Goal: Task Accomplishment & Management: Use online tool/utility

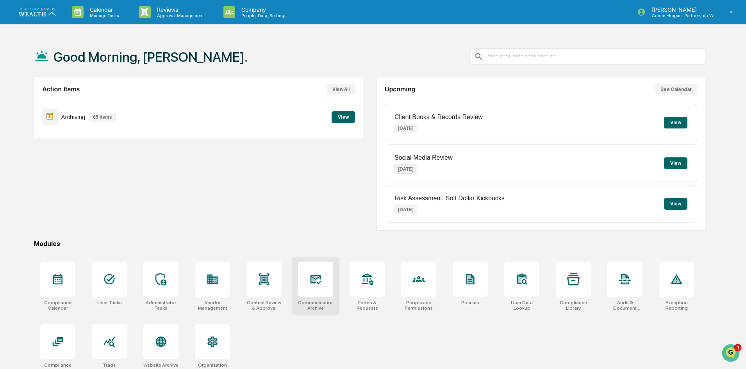
scroll to position [37, 0]
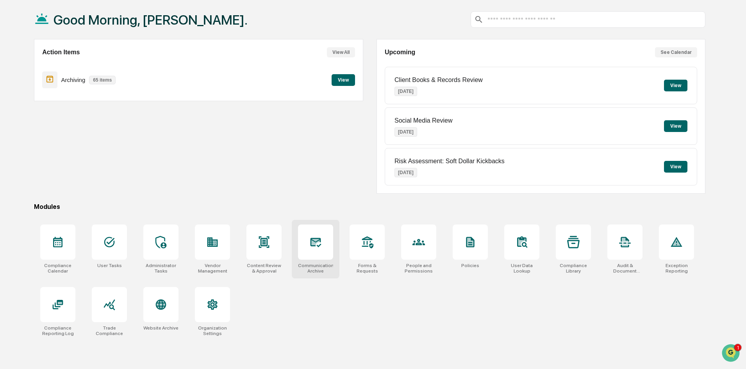
click at [315, 242] on icon at bounding box center [316, 242] width 11 height 9
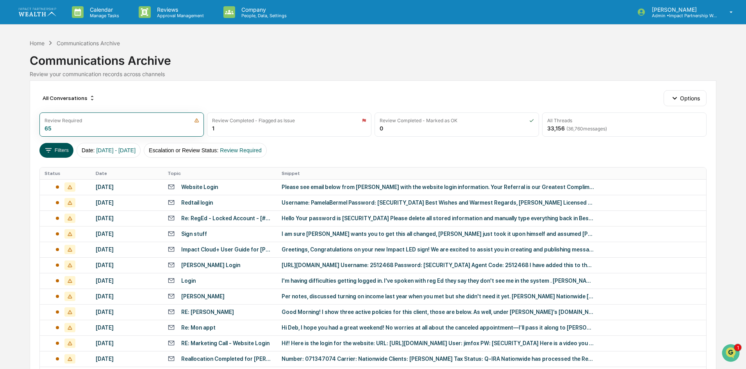
click at [55, 150] on button "Filters" at bounding box center [56, 150] width 34 height 15
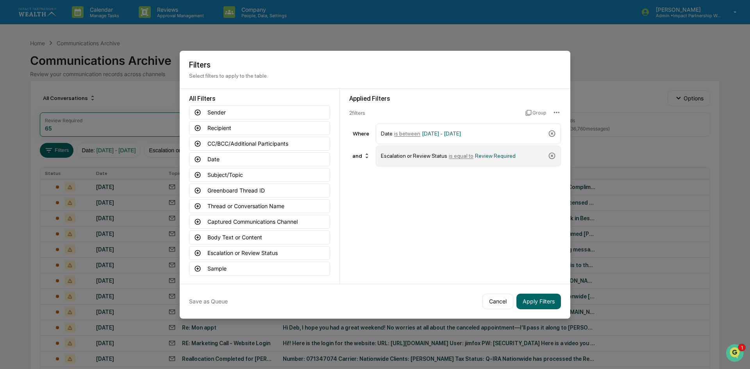
click at [485, 158] on span "Review Required" at bounding box center [495, 156] width 41 height 6
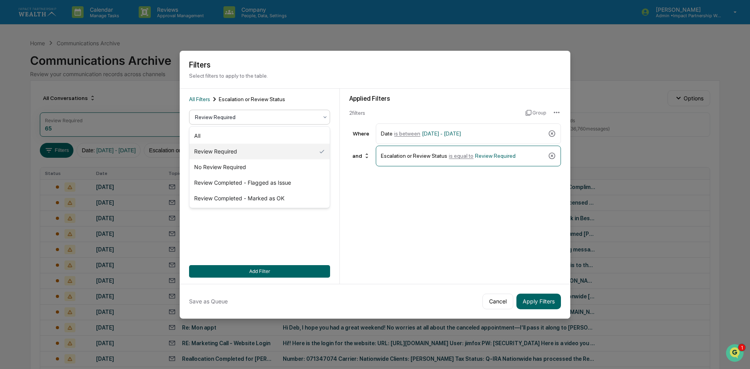
click at [214, 117] on div at bounding box center [256, 117] width 123 height 8
click at [340, 65] on h2 "Filters" at bounding box center [375, 64] width 372 height 9
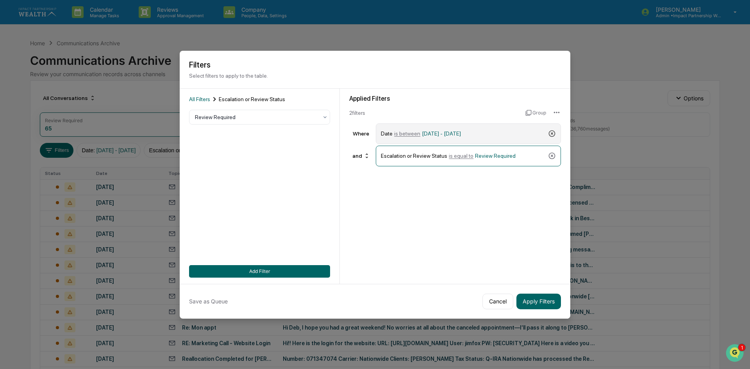
click at [550, 135] on icon at bounding box center [552, 134] width 8 height 8
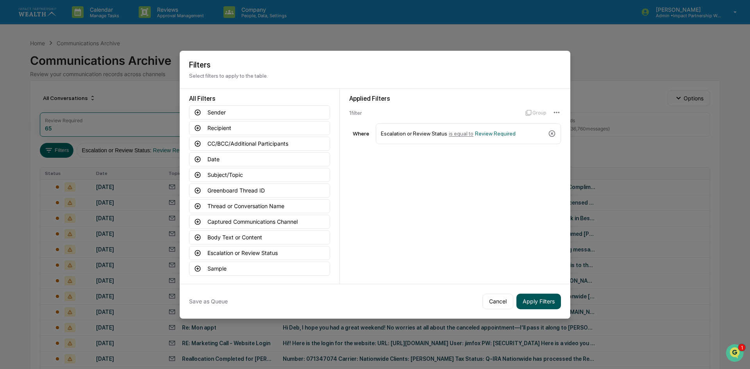
click at [534, 304] on button "Apply Filters" at bounding box center [538, 302] width 45 height 16
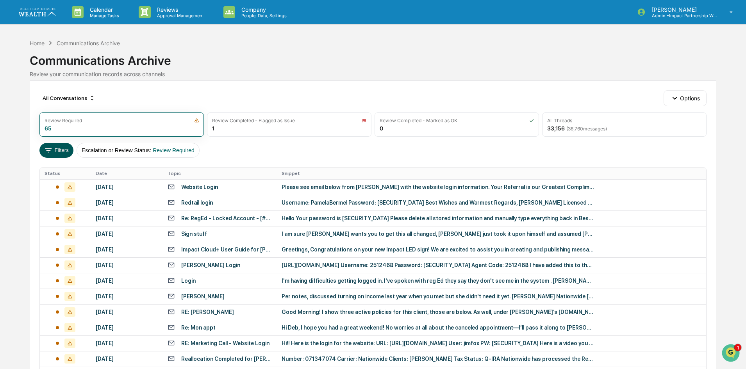
click at [59, 152] on button "Filters" at bounding box center [56, 150] width 34 height 15
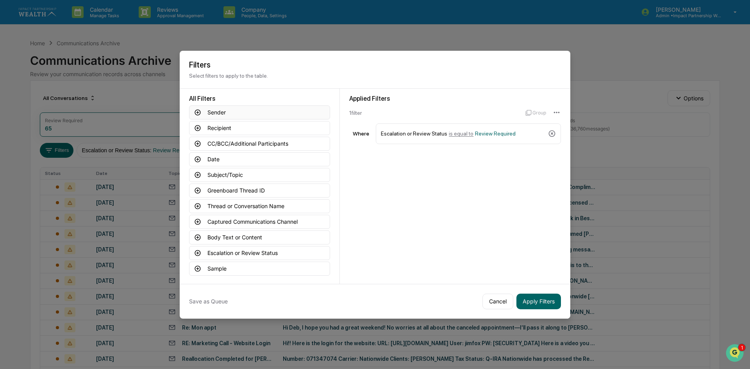
click at [230, 113] on button "Sender" at bounding box center [259, 112] width 141 height 14
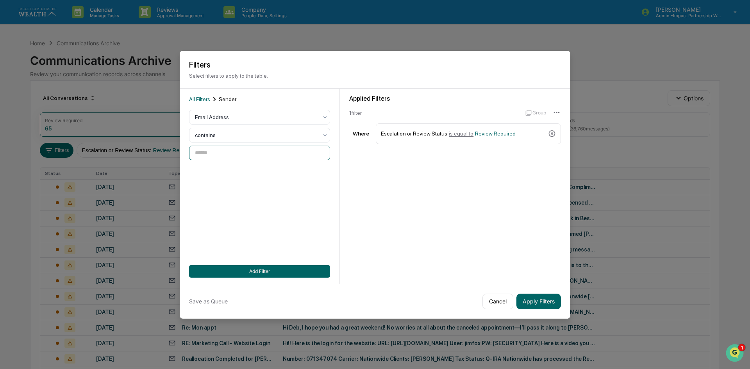
click at [221, 154] on input at bounding box center [259, 153] width 141 height 14
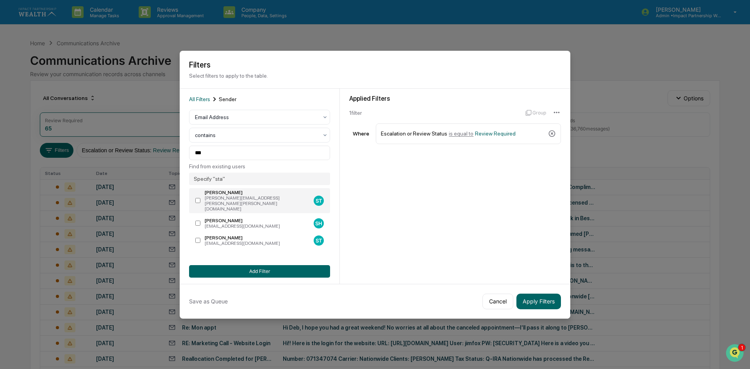
click at [234, 201] on div "[PERSON_NAME][EMAIL_ADDRESS][PERSON_NAME][PERSON_NAME][DOMAIN_NAME]" at bounding box center [258, 203] width 106 height 16
type input "**********"
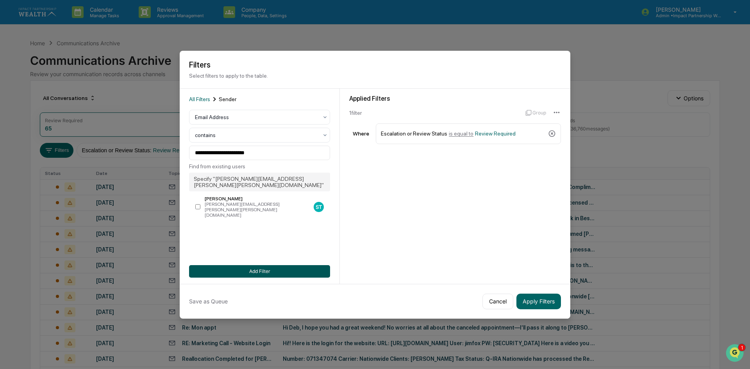
click at [244, 270] on button "Add Filter" at bounding box center [259, 271] width 141 height 12
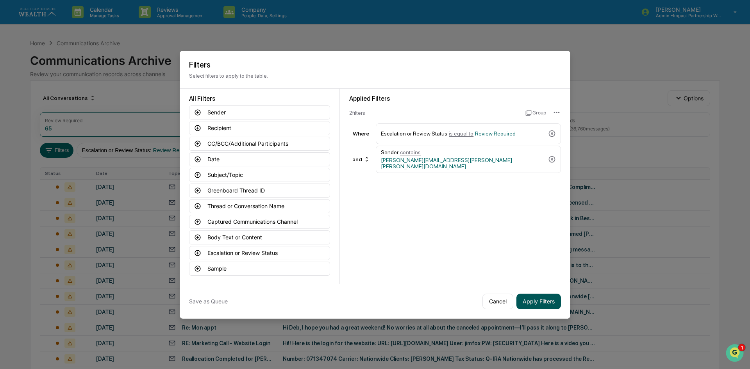
click at [548, 298] on button "Apply Filters" at bounding box center [538, 302] width 45 height 16
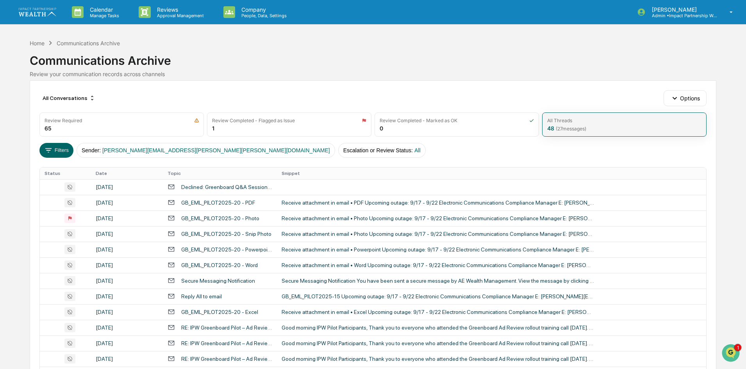
click at [588, 122] on div "All Threads" at bounding box center [624, 121] width 154 height 6
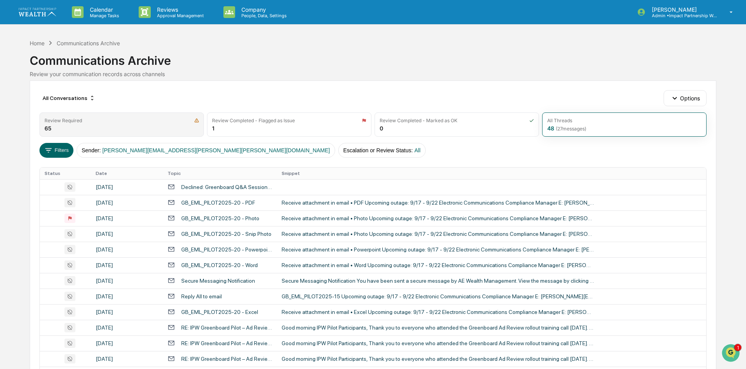
click at [121, 126] on div "Review Required 65" at bounding box center [121, 124] width 164 height 24
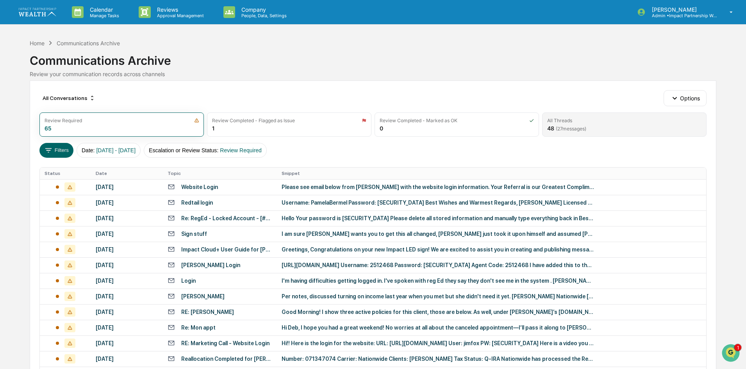
click at [559, 124] on div "All Threads 48 ( 27 messages)" at bounding box center [624, 124] width 164 height 24
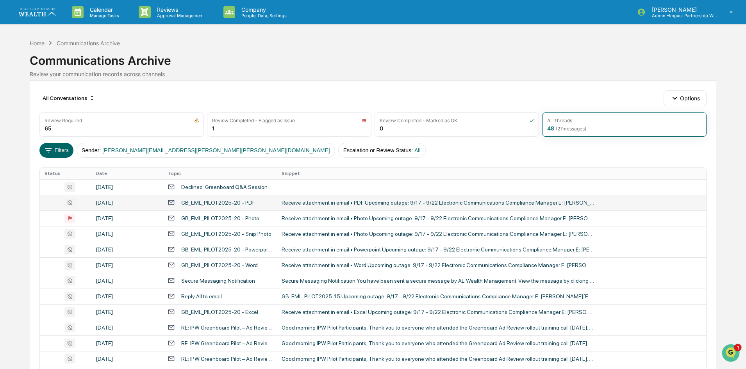
scroll to position [39, 0]
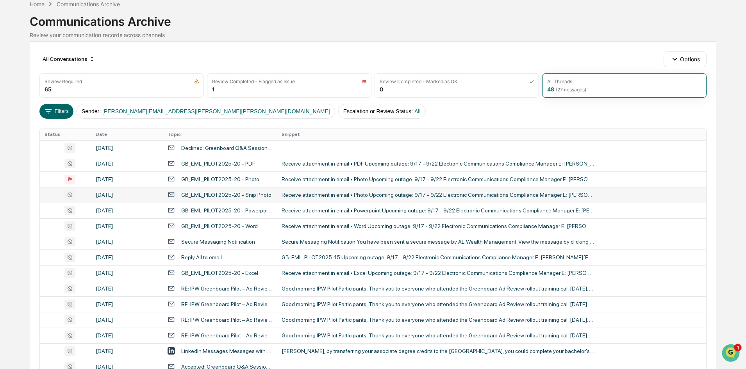
click at [115, 194] on div "[DATE]" at bounding box center [127, 195] width 62 height 6
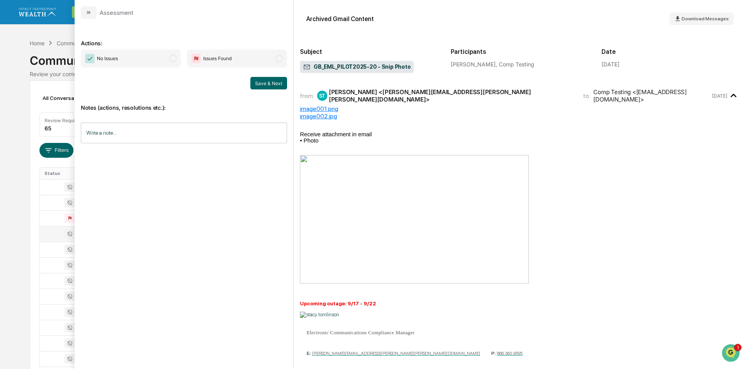
click at [0, 166] on div "Calendar Manage Tasks Reviews Approval Management Company People, Data, Setting…" at bounding box center [373, 307] width 746 height 614
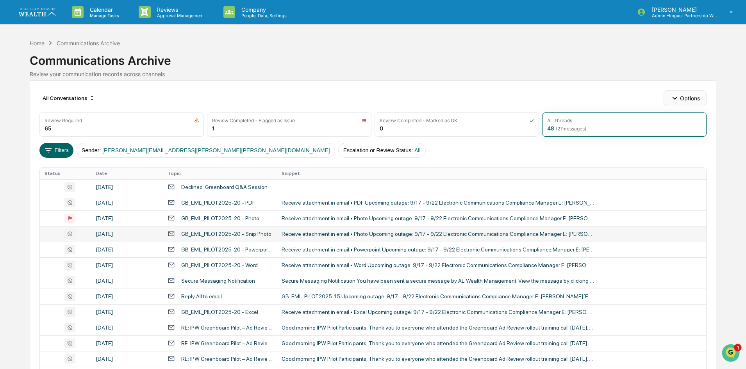
click at [679, 105] on button "Options" at bounding box center [685, 98] width 43 height 16
click at [735, 254] on div "Calendar Manage Tasks Reviews Approval Management Company People, Data, Setting…" at bounding box center [373, 307] width 746 height 614
click at [146, 238] on td "[DATE]" at bounding box center [127, 234] width 72 height 16
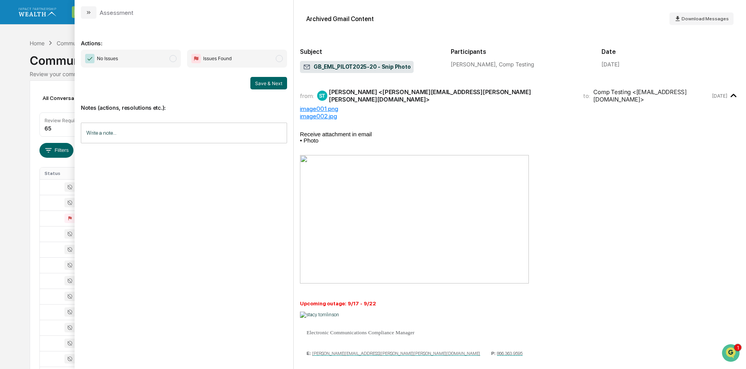
click at [4, 34] on div "Calendar Manage Tasks Reviews Approval Management Company People, Data, Setting…" at bounding box center [373, 307] width 746 height 614
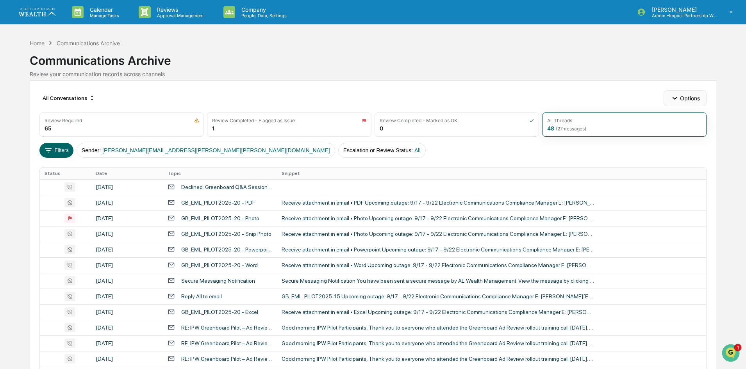
click at [696, 98] on button "Options" at bounding box center [685, 98] width 43 height 16
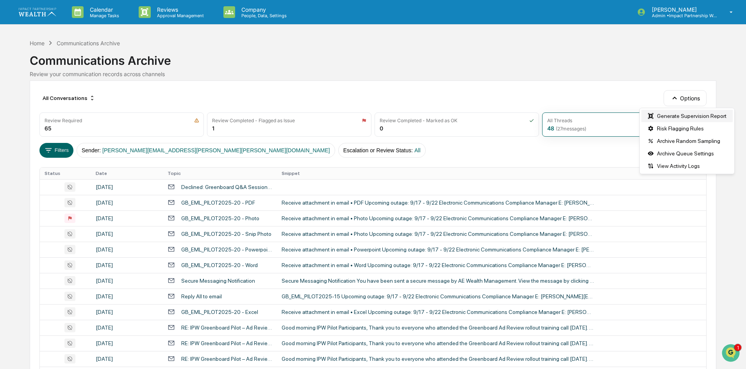
click at [692, 114] on div "Generate Supervision Report" at bounding box center [686, 116] width 91 height 12
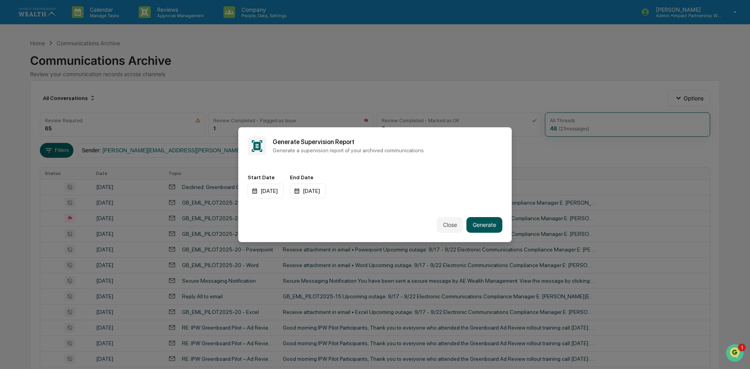
click at [482, 224] on button "Generate" at bounding box center [484, 225] width 36 height 16
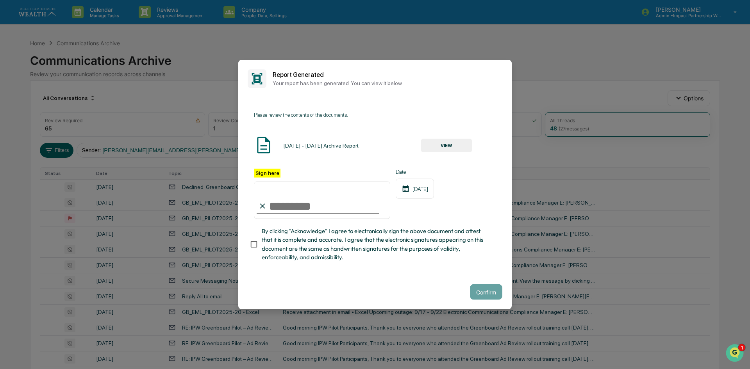
click at [436, 146] on button "VIEW" at bounding box center [446, 145] width 51 height 13
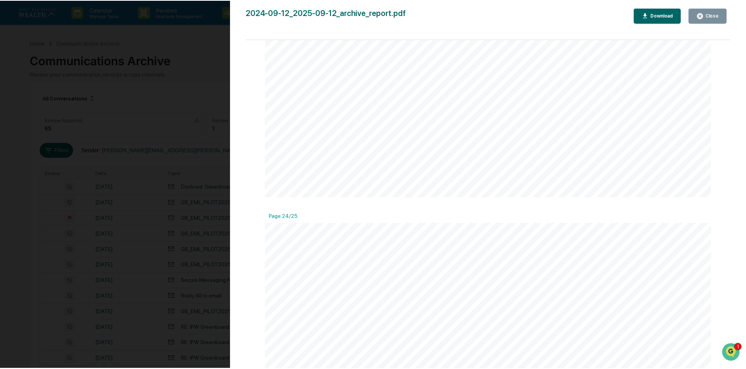
scroll to position [14983, 0]
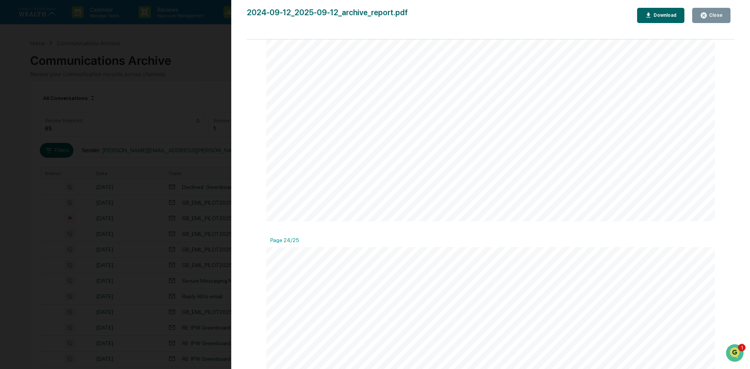
click at [720, 9] on button "Close" at bounding box center [711, 15] width 38 height 15
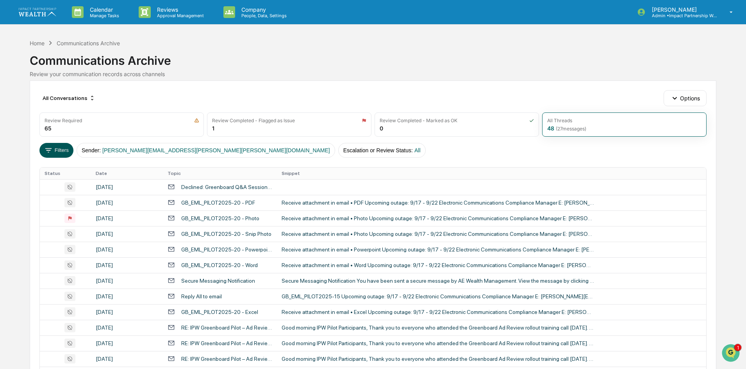
click at [65, 150] on button "Filters" at bounding box center [56, 150] width 34 height 15
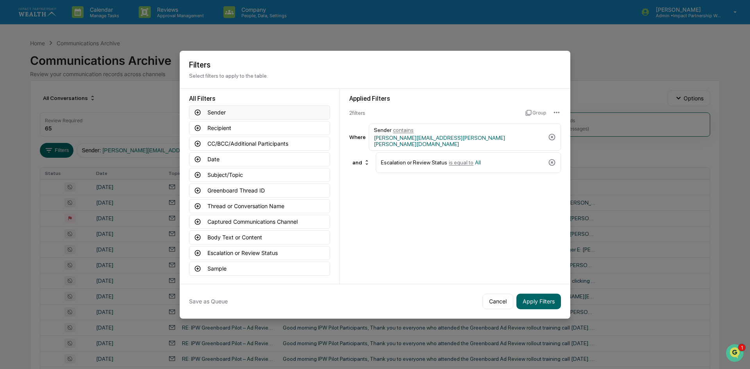
click at [229, 111] on button "Sender" at bounding box center [259, 112] width 141 height 14
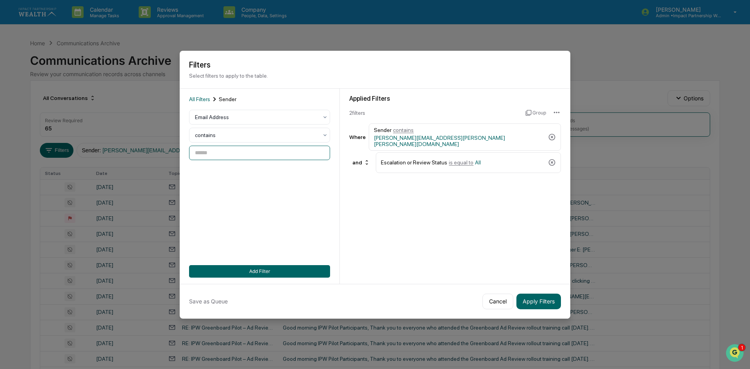
click at [230, 147] on input at bounding box center [259, 153] width 141 height 14
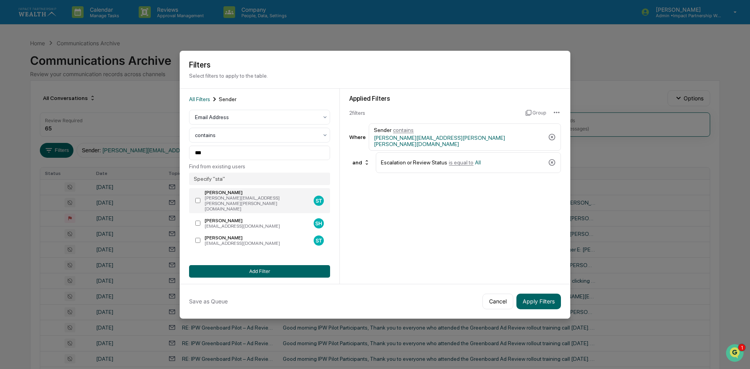
click at [229, 199] on div "[PERSON_NAME][EMAIL_ADDRESS][PERSON_NAME][PERSON_NAME][DOMAIN_NAME]" at bounding box center [258, 203] width 106 height 16
type input "**********"
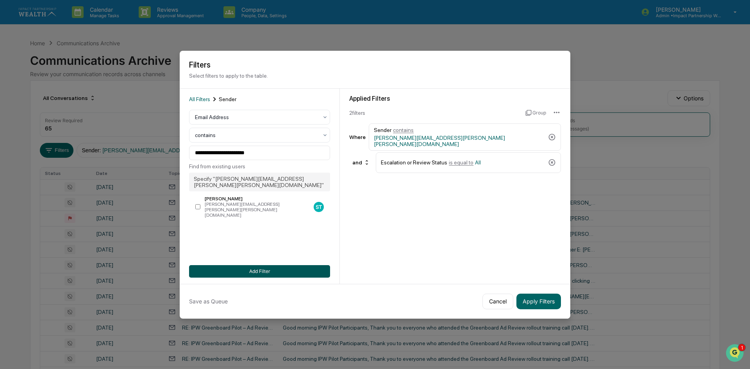
click at [250, 267] on button "Add Filter" at bounding box center [259, 271] width 141 height 12
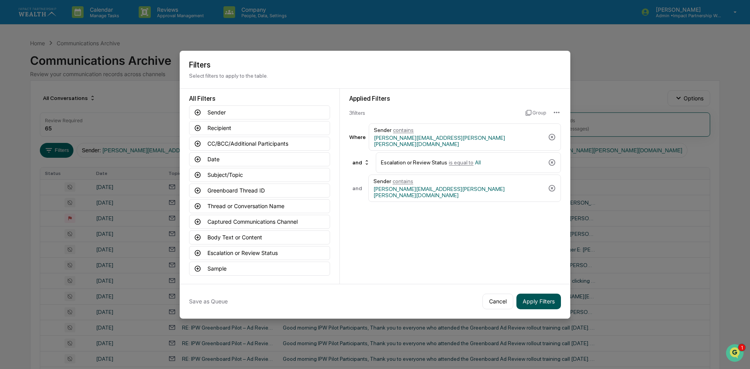
click at [533, 303] on button "Apply Filters" at bounding box center [538, 302] width 45 height 16
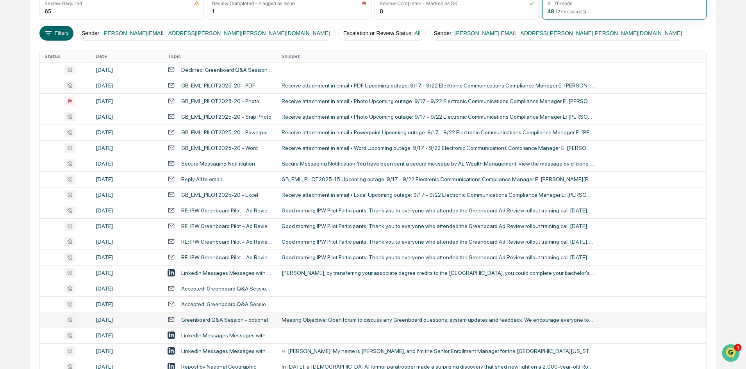
scroll to position [245, 0]
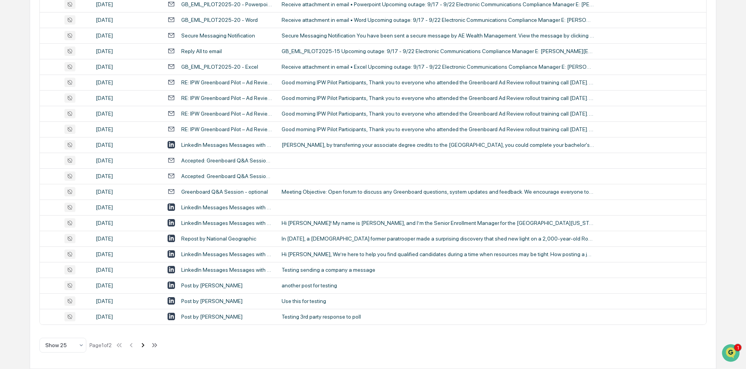
click at [143, 346] on icon at bounding box center [143, 345] width 9 height 9
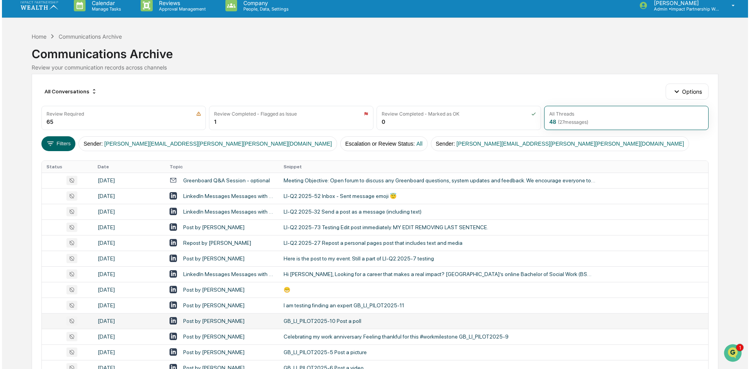
scroll to position [0, 0]
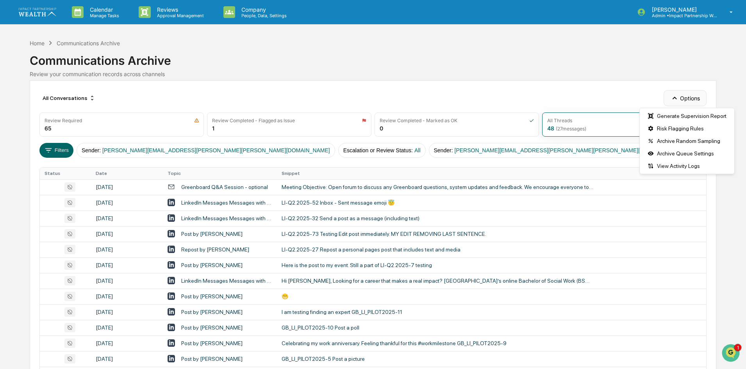
click at [692, 97] on button "Options" at bounding box center [685, 98] width 43 height 16
click at [681, 116] on div "Generate Supervision Report" at bounding box center [686, 116] width 91 height 12
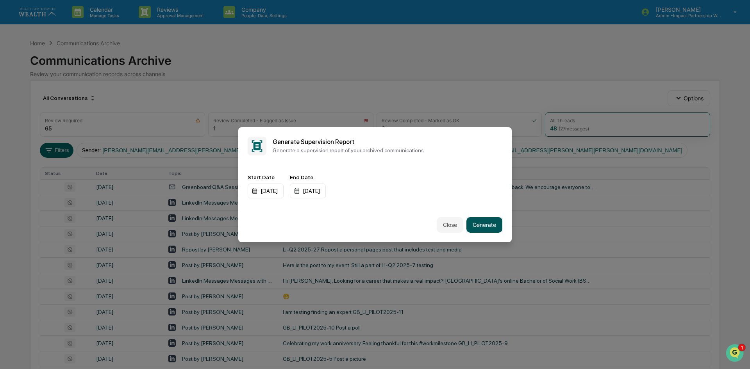
click at [482, 225] on button "Generate" at bounding box center [484, 225] width 36 height 16
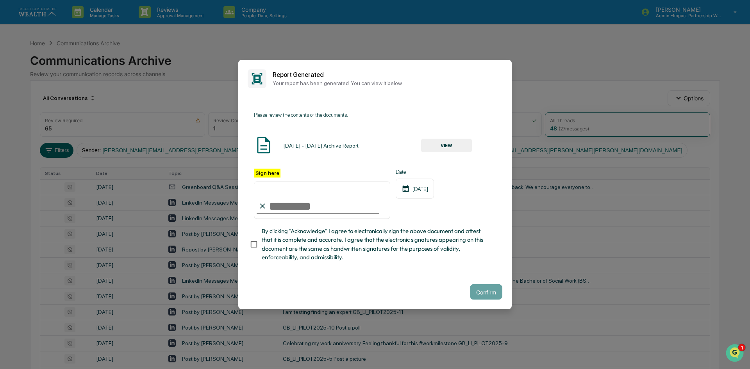
click at [442, 143] on button "VIEW" at bounding box center [446, 145] width 51 height 13
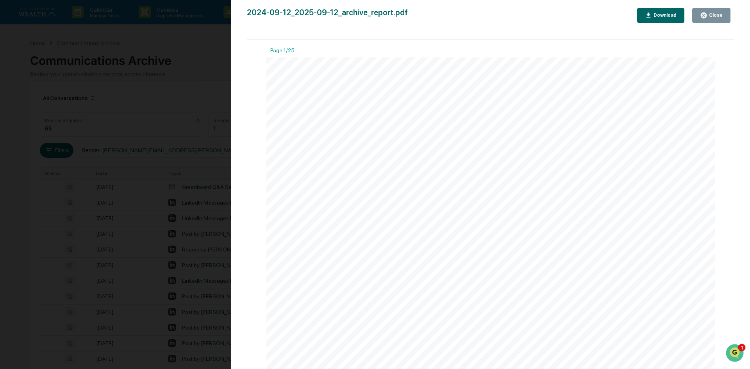
click at [711, 18] on div "Close" at bounding box center [711, 15] width 23 height 7
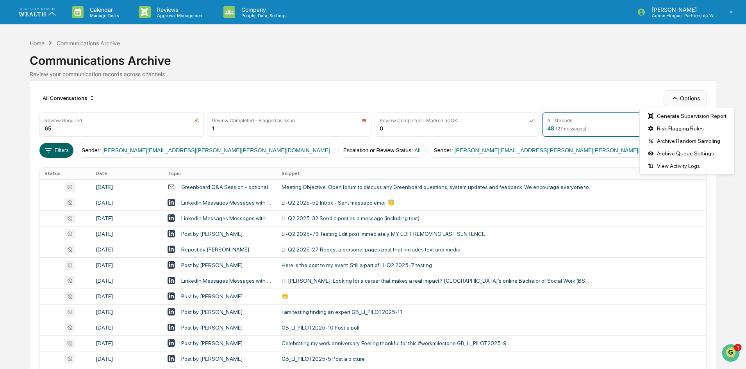
click at [668, 98] on button "Options" at bounding box center [685, 98] width 43 height 16
click at [667, 118] on div "Generate Supervision Report" at bounding box center [686, 116] width 91 height 12
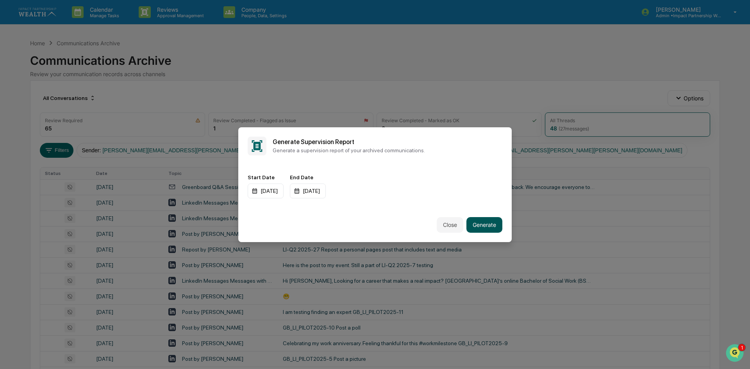
click at [482, 225] on button "Generate" at bounding box center [484, 225] width 36 height 16
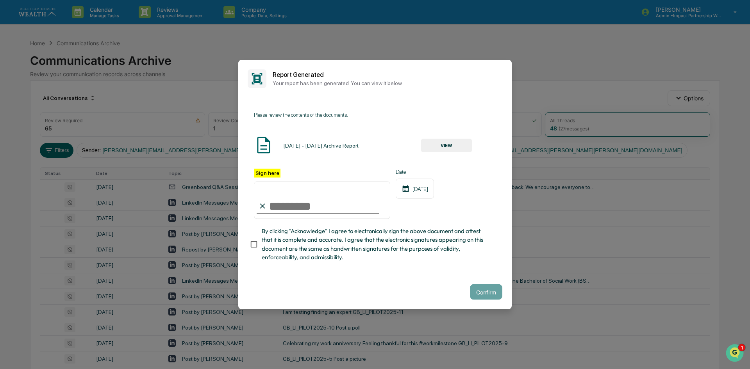
click at [450, 148] on button "VIEW" at bounding box center [446, 145] width 51 height 13
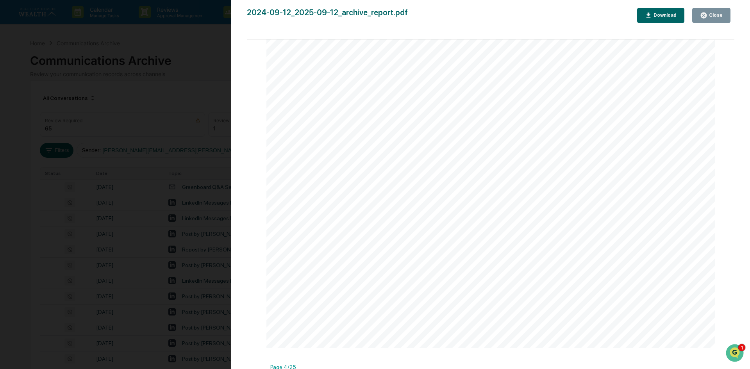
scroll to position [1719, 0]
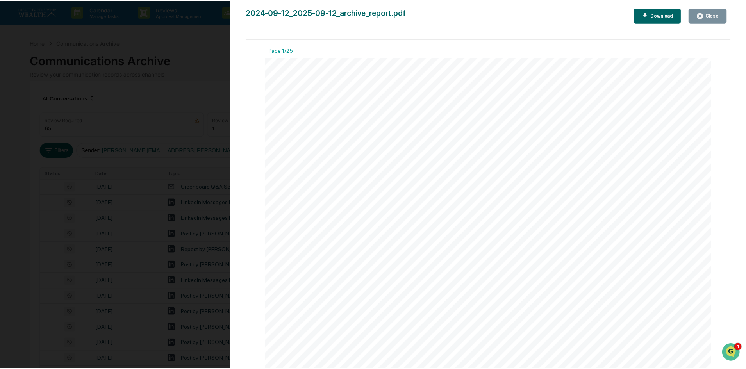
scroll to position [1719, 0]
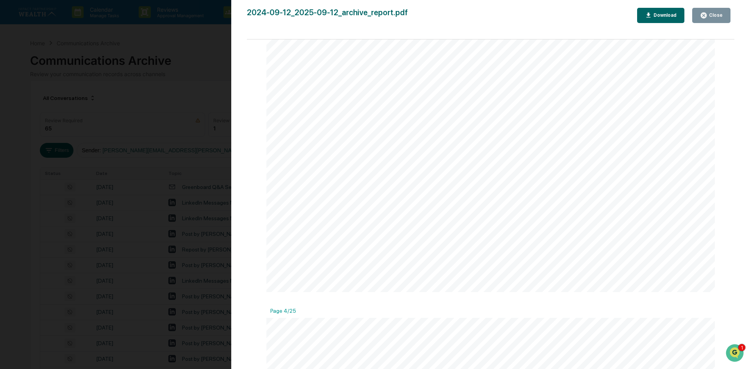
click at [713, 16] on div "Close" at bounding box center [714, 14] width 15 height 5
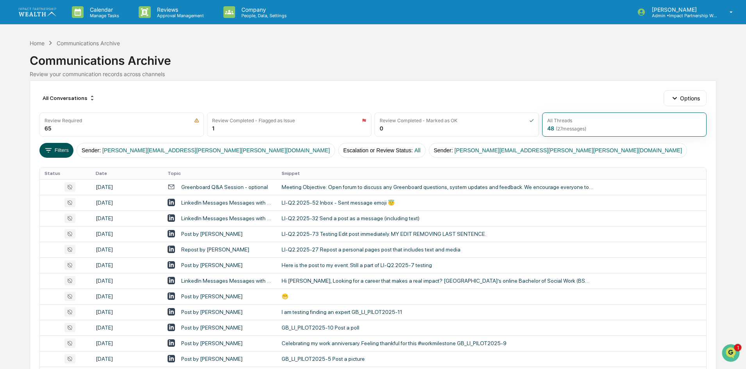
click at [60, 147] on button "Filters" at bounding box center [56, 150] width 34 height 15
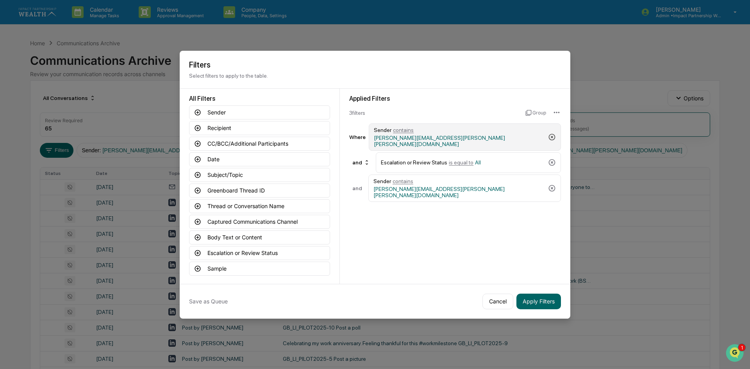
click at [548, 134] on icon at bounding box center [552, 137] width 8 height 8
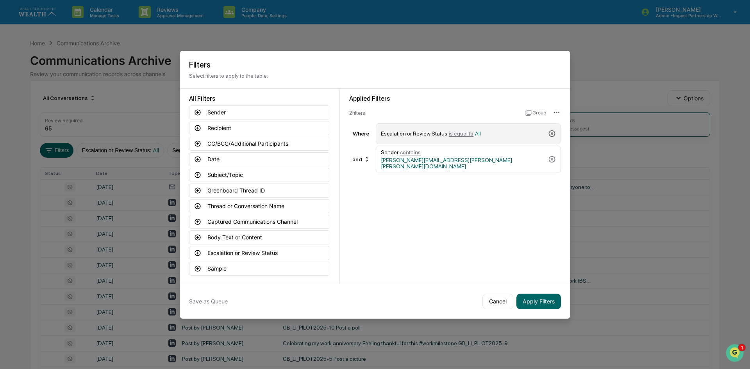
click at [548, 134] on icon at bounding box center [552, 134] width 8 height 8
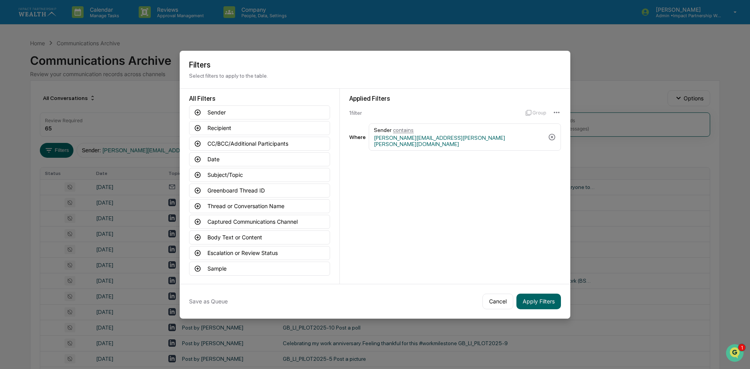
click at [554, 133] on icon at bounding box center [552, 137] width 8 height 8
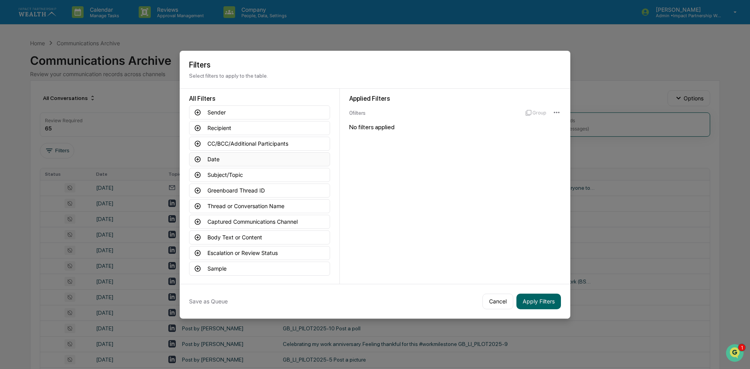
click at [219, 162] on button "Date" at bounding box center [259, 159] width 141 height 14
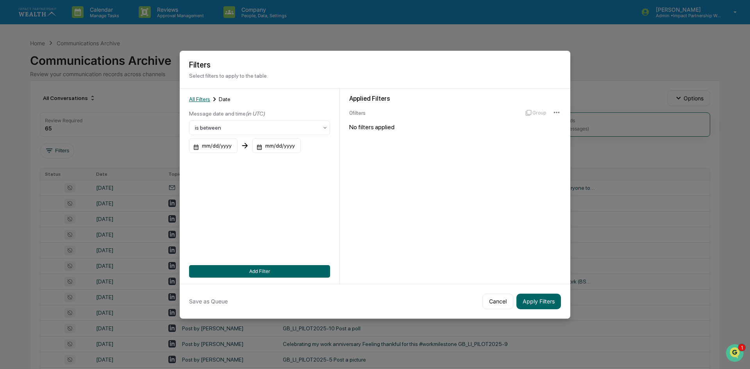
click at [196, 100] on span "All Filters" at bounding box center [199, 99] width 21 height 6
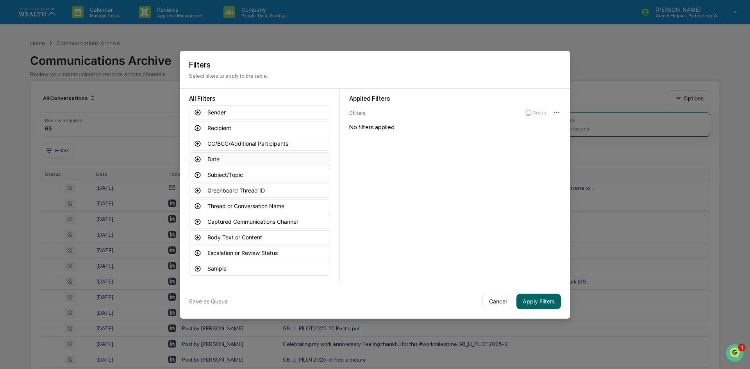
click at [228, 160] on button "Date" at bounding box center [259, 159] width 141 height 14
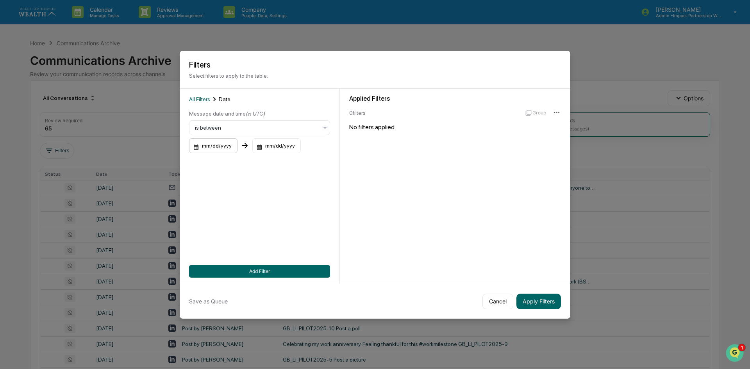
click at [223, 144] on div "mm/dd/yyyy" at bounding box center [213, 145] width 48 height 15
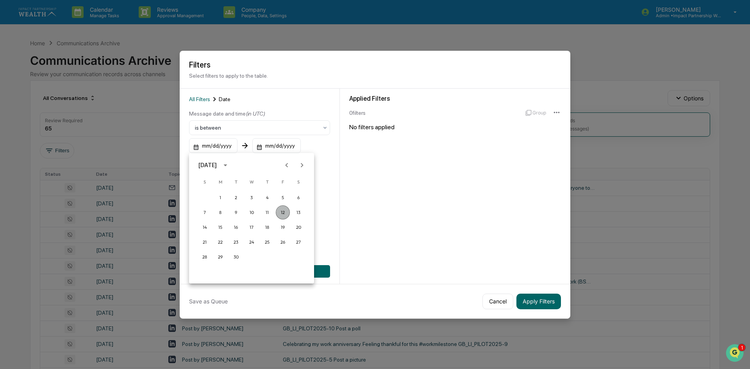
click at [280, 212] on button "12" at bounding box center [283, 212] width 14 height 14
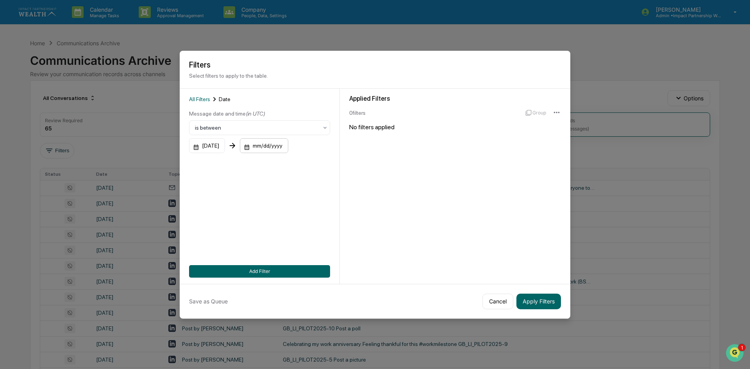
click at [261, 150] on div "mm/dd/yyyy" at bounding box center [264, 145] width 48 height 15
click at [341, 214] on button "12" at bounding box center [345, 212] width 14 height 14
click at [495, 297] on button "Cancel" at bounding box center [497, 302] width 31 height 16
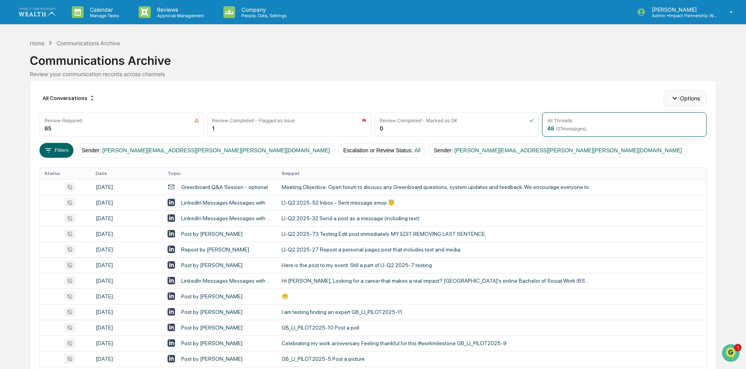
click at [689, 101] on button "Options" at bounding box center [685, 98] width 43 height 16
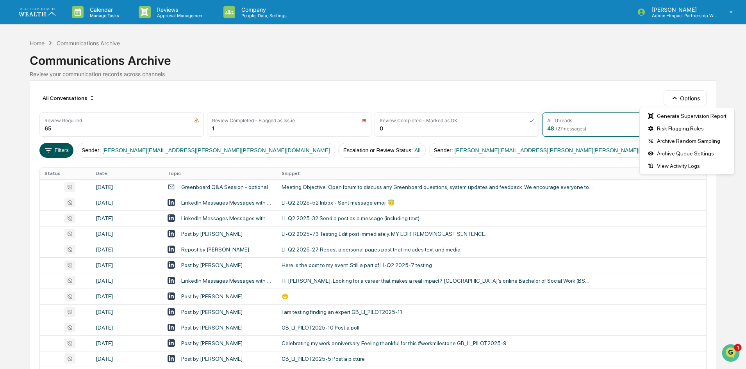
click at [57, 155] on button "Filters" at bounding box center [56, 150] width 34 height 15
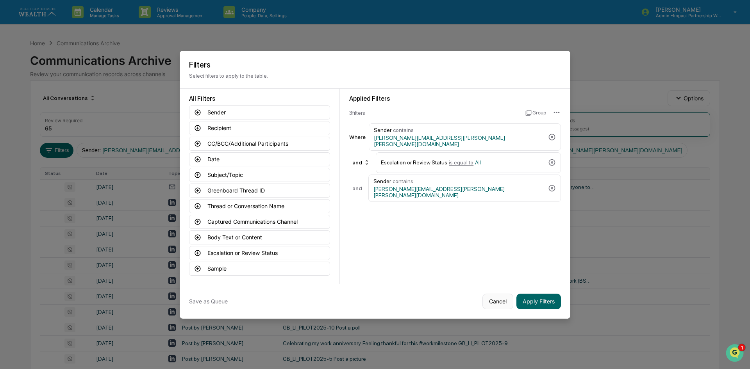
click at [498, 304] on button "Cancel" at bounding box center [497, 302] width 31 height 16
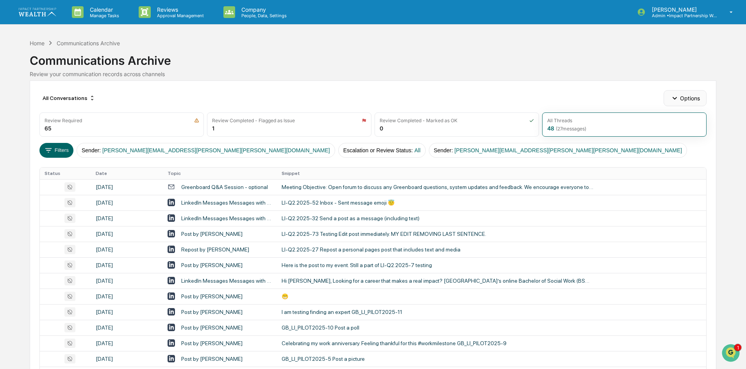
click at [693, 94] on button "Options" at bounding box center [685, 98] width 43 height 16
click at [680, 156] on div "Archive Queue Settings" at bounding box center [686, 153] width 91 height 12
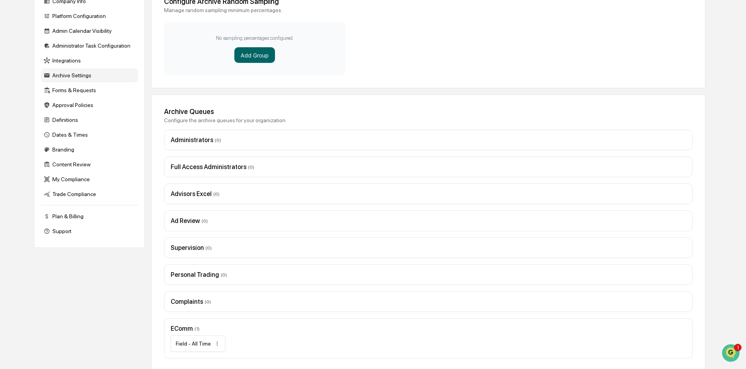
scroll to position [94, 0]
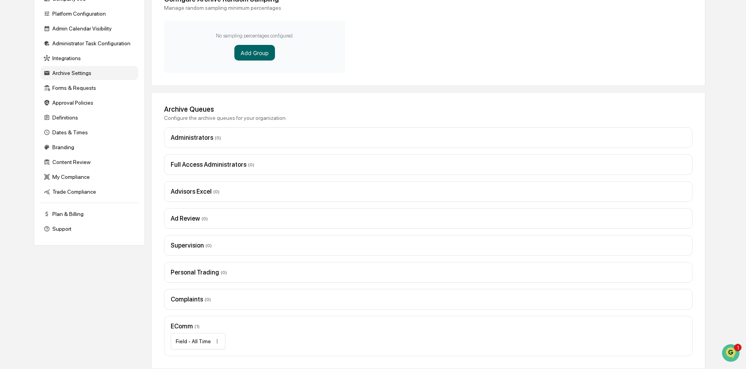
click at [213, 327] on div "EComm ( 1 )" at bounding box center [428, 326] width 515 height 7
click at [231, 326] on div "EComm ( 1 )" at bounding box center [428, 326] width 515 height 7
click at [215, 326] on div "EComm ( 1 )" at bounding box center [428, 326] width 515 height 7
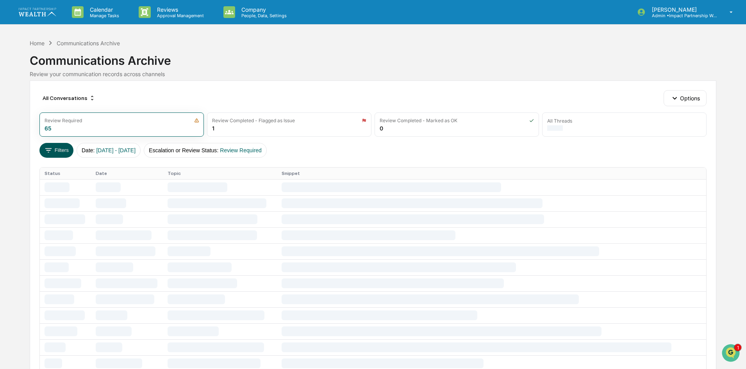
click at [61, 149] on button "Filters" at bounding box center [56, 150] width 34 height 15
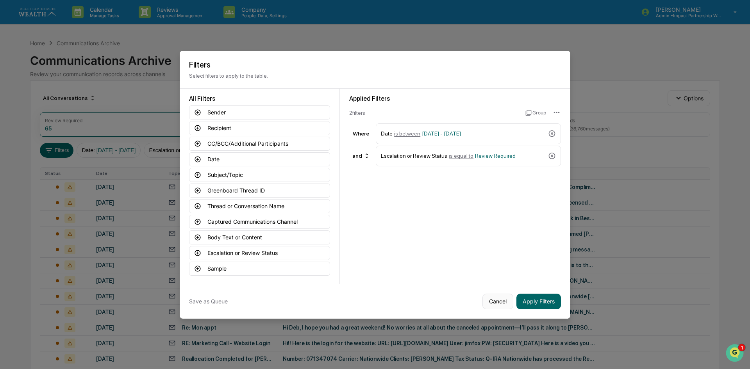
click at [496, 303] on button "Cancel" at bounding box center [497, 302] width 31 height 16
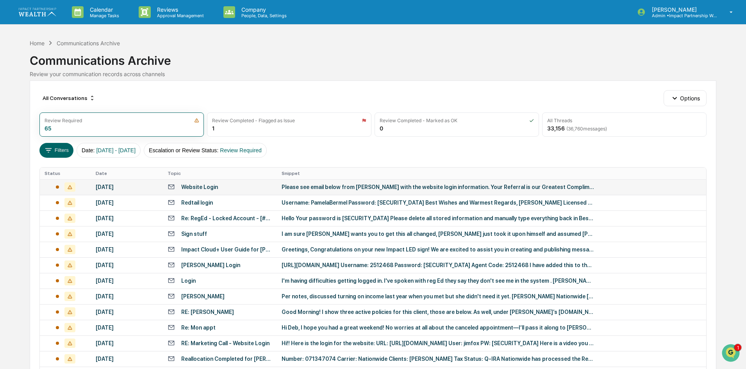
click at [268, 189] on div "Website Login" at bounding box center [220, 186] width 105 height 7
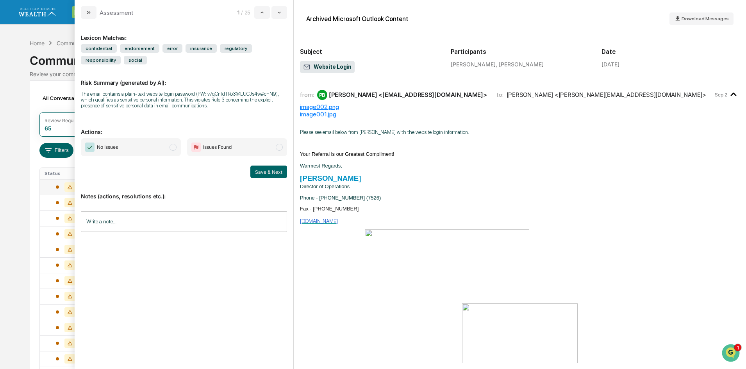
click at [13, 33] on div "Calendar Manage Tasks Reviews Approval Management Company People, Data, Setting…" at bounding box center [373, 307] width 746 height 614
